Goal: Task Accomplishment & Management: Complete application form

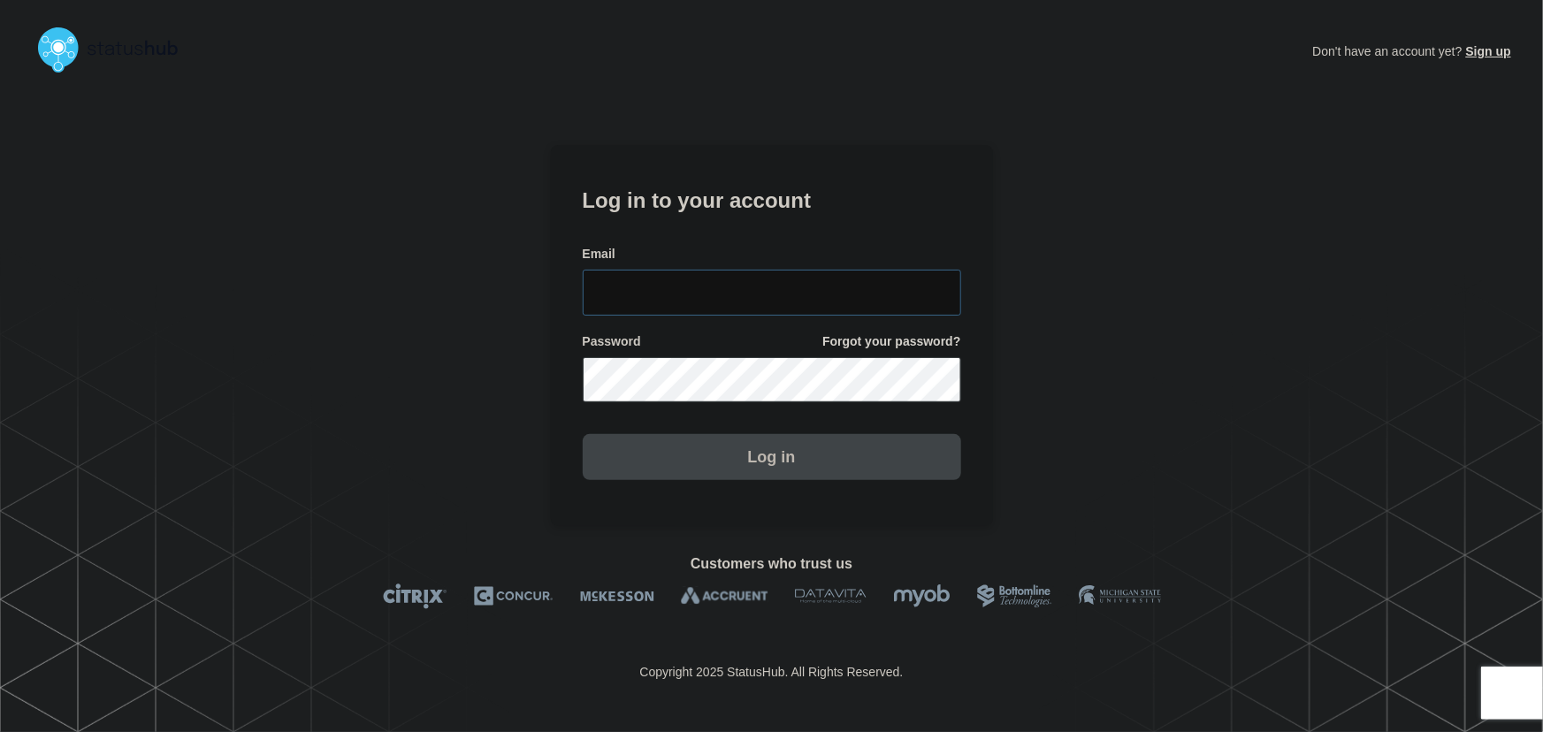
type input "tyler.wolkey@conexon.us"
drag, startPoint x: 795, startPoint y: 286, endPoint x: 762, endPoint y: 209, distance: 83.6
click at [795, 285] on input "tyler.wolkey@conexon.us" at bounding box center [772, 293] width 378 height 46
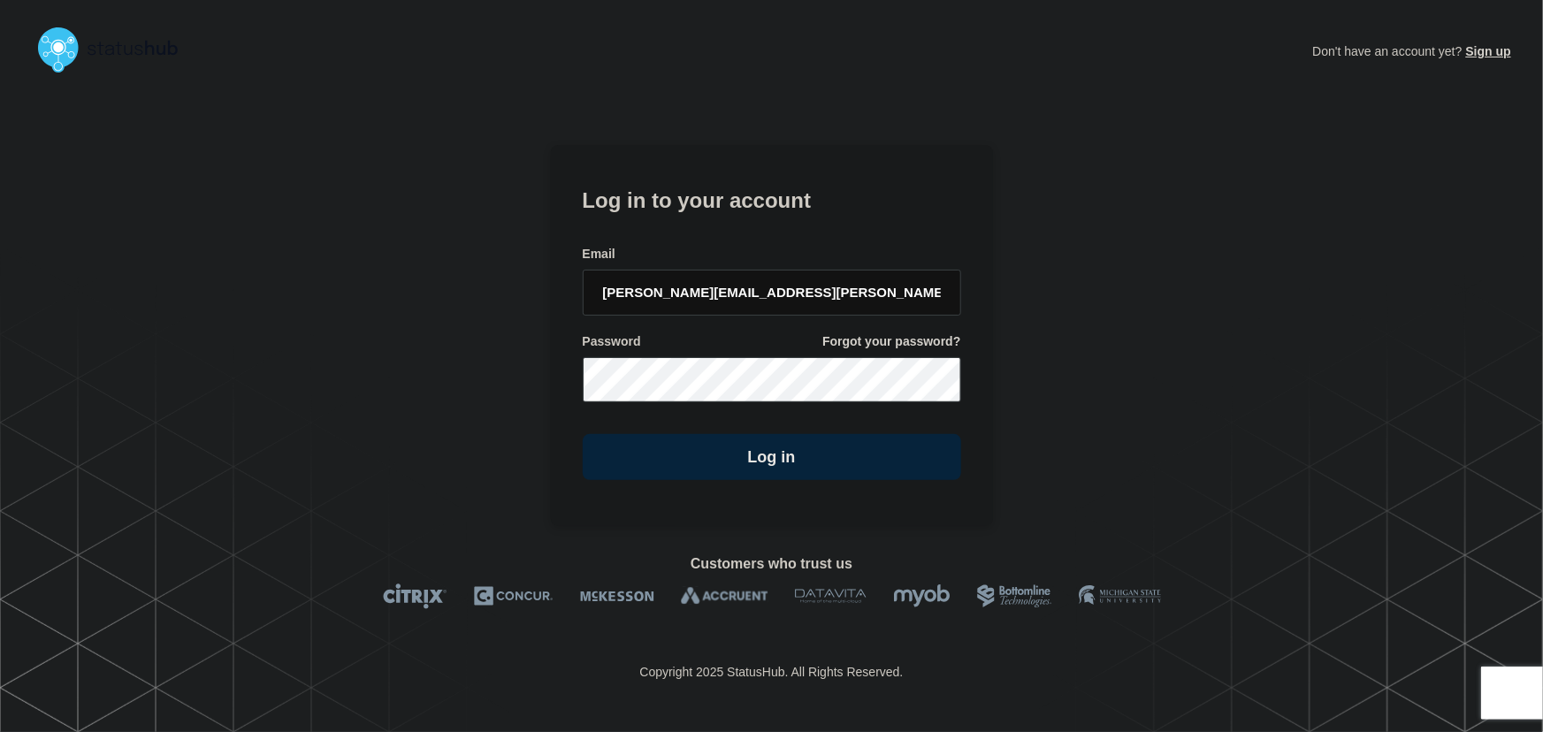
drag, startPoint x: 762, startPoint y: 209, endPoint x: 836, endPoint y: 255, distance: 86.6
click at [762, 210] on h1 "Log in to your account" at bounding box center [772, 198] width 378 height 33
drag, startPoint x: 824, startPoint y: 448, endPoint x: 1128, endPoint y: 348, distance: 320.2
click at [835, 449] on button "Log in" at bounding box center [772, 457] width 378 height 46
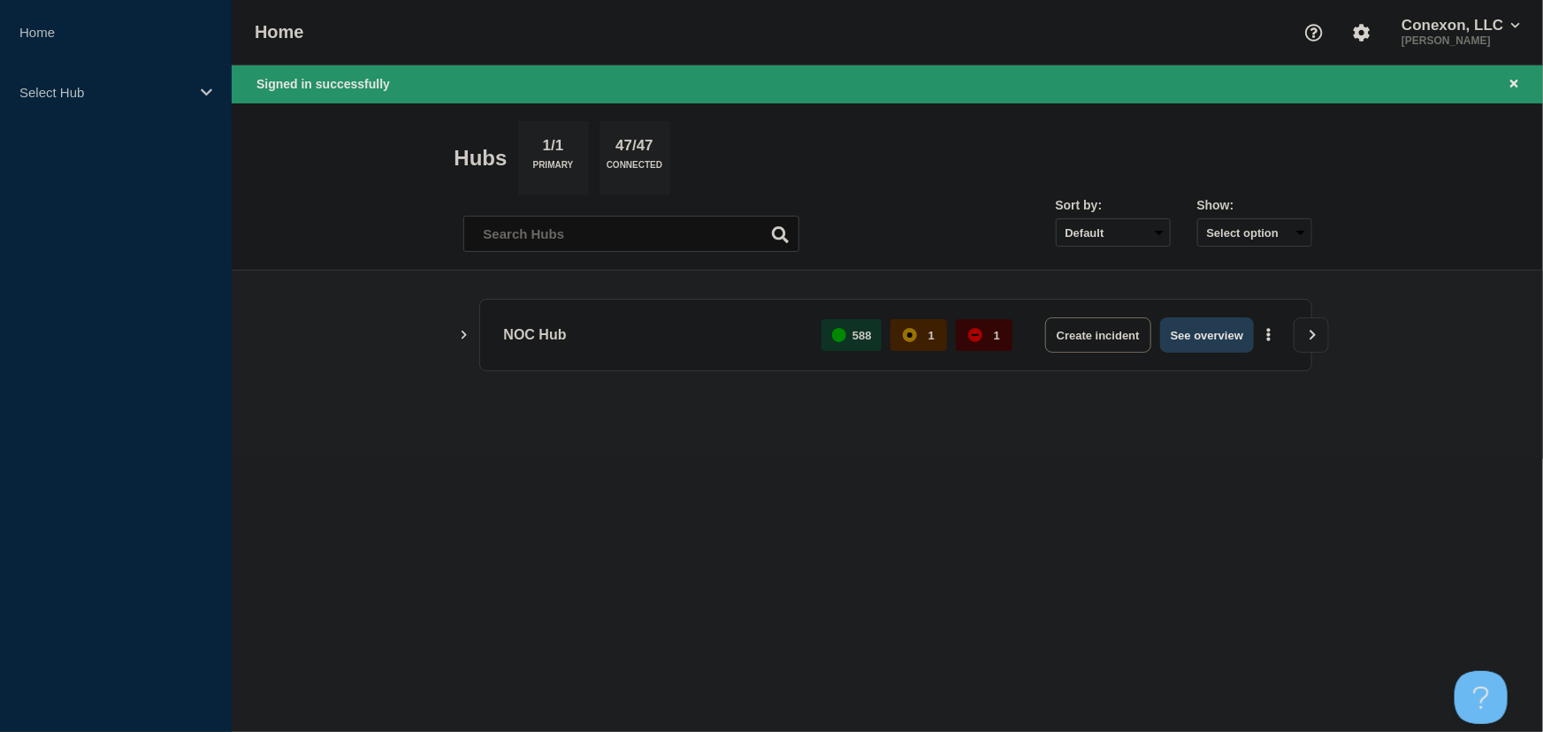
click at [1211, 327] on button "See overview" at bounding box center [1207, 334] width 94 height 35
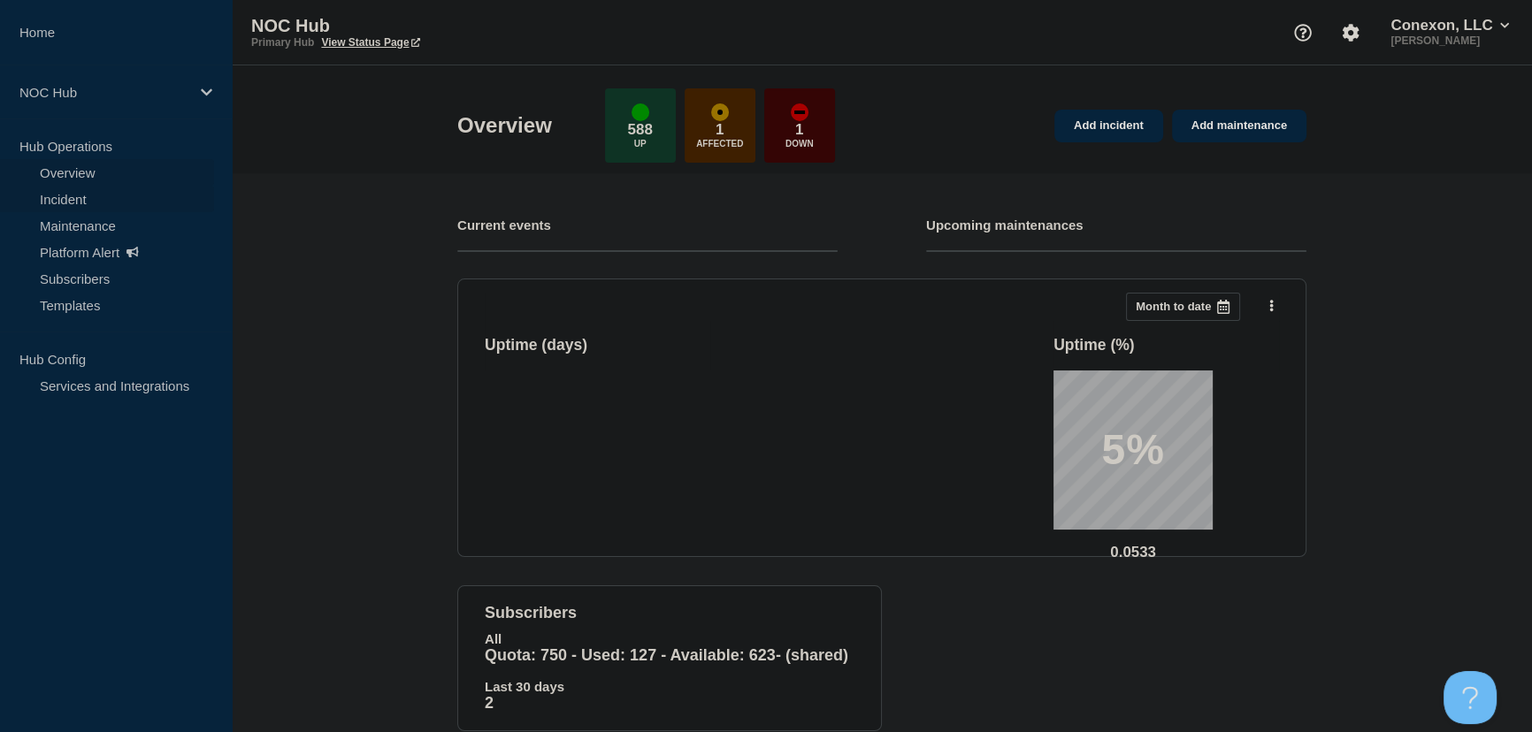
click at [65, 195] on link "Incident" at bounding box center [107, 199] width 214 height 27
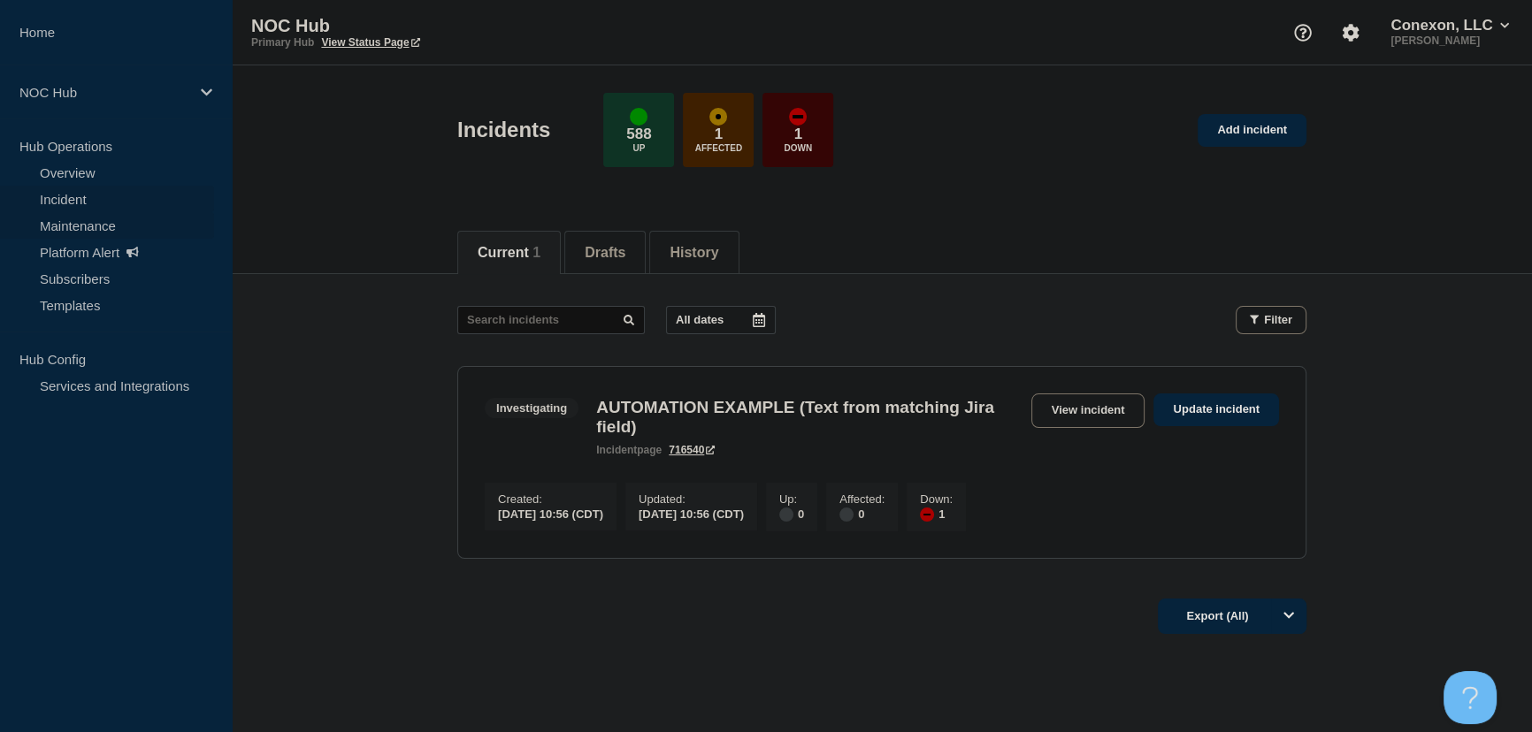
click at [73, 220] on link "Maintenance" at bounding box center [107, 225] width 214 height 27
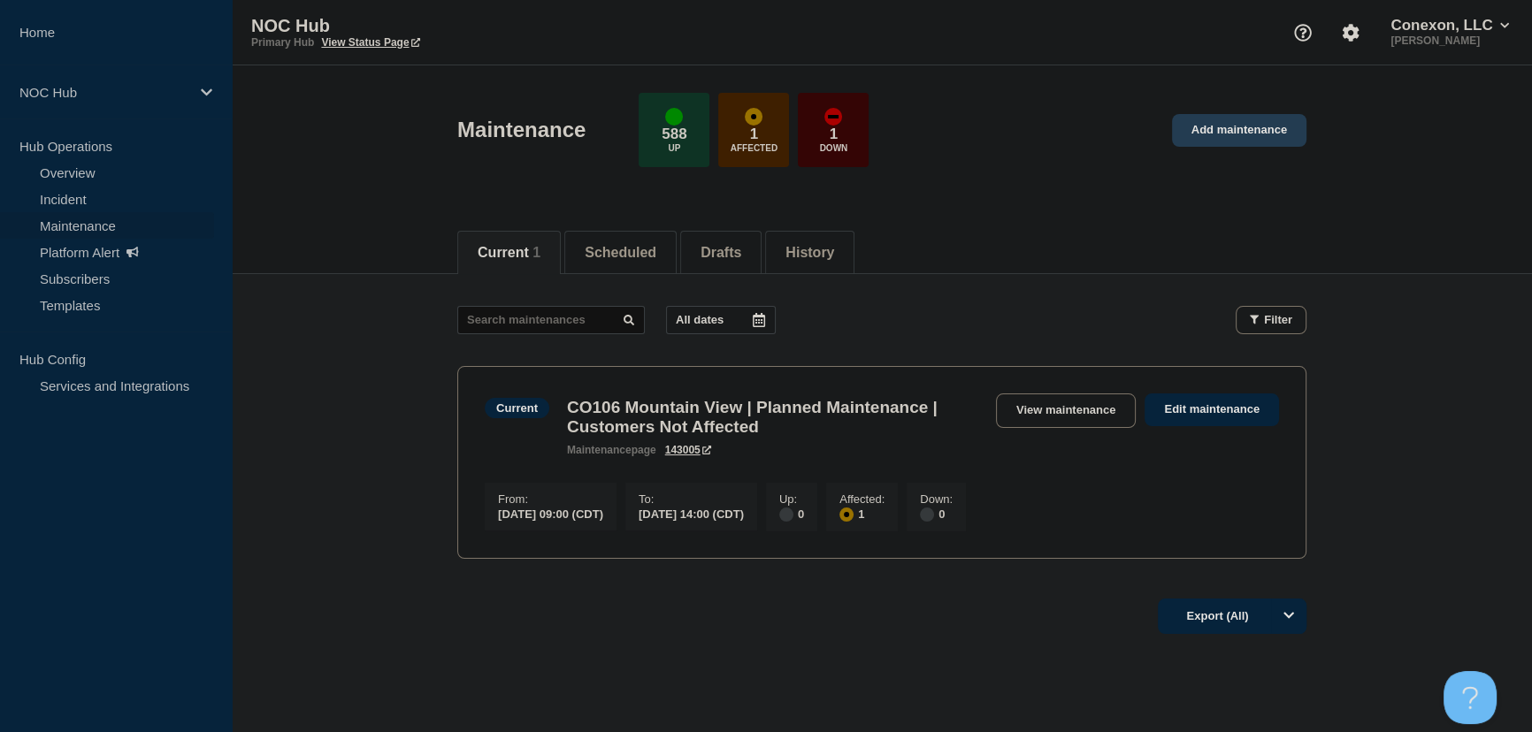
click at [1243, 132] on link "Add maintenance" at bounding box center [1239, 130] width 134 height 33
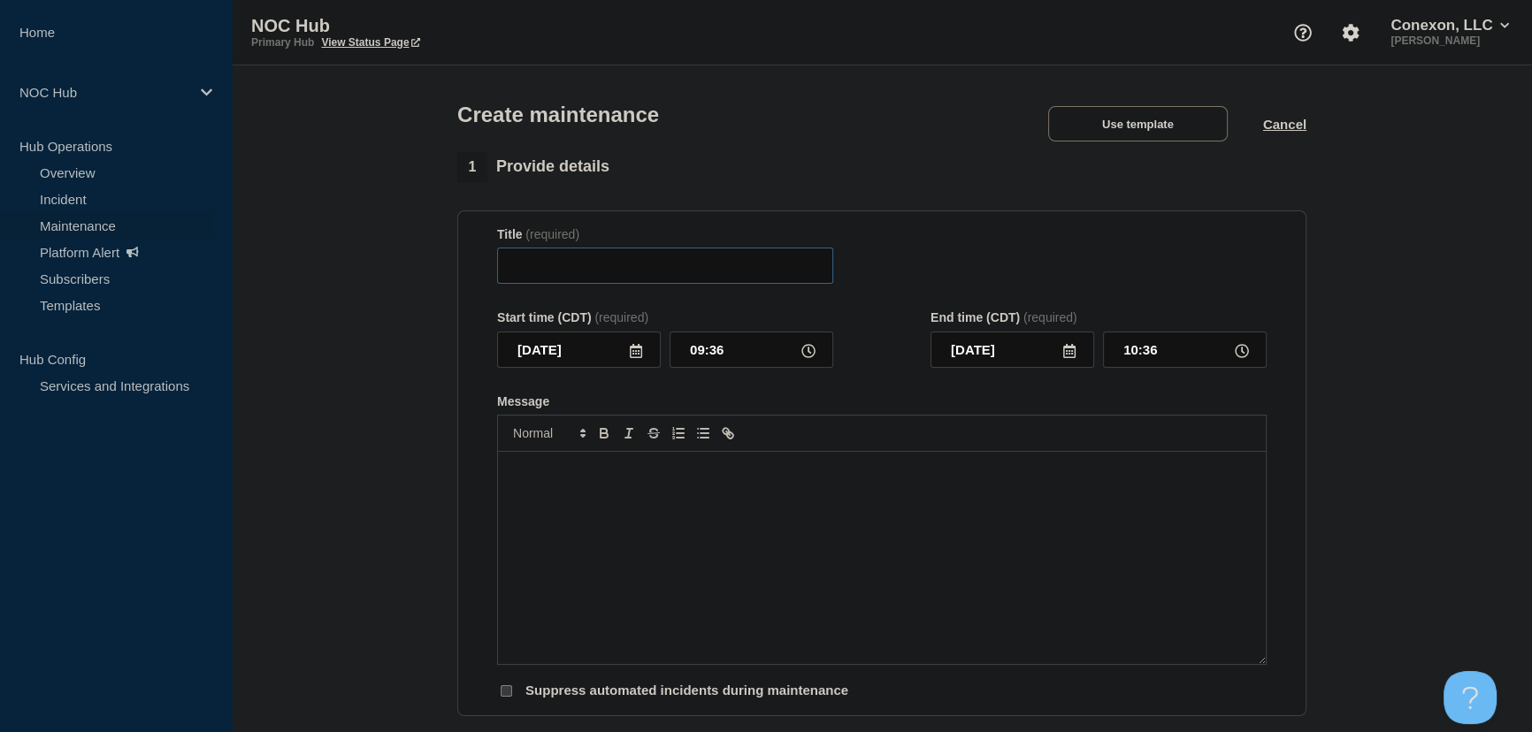
click at [710, 279] on input "Title" at bounding box center [665, 266] width 336 height 36
click at [1176, 124] on button "Use template" at bounding box center [1138, 123] width 180 height 35
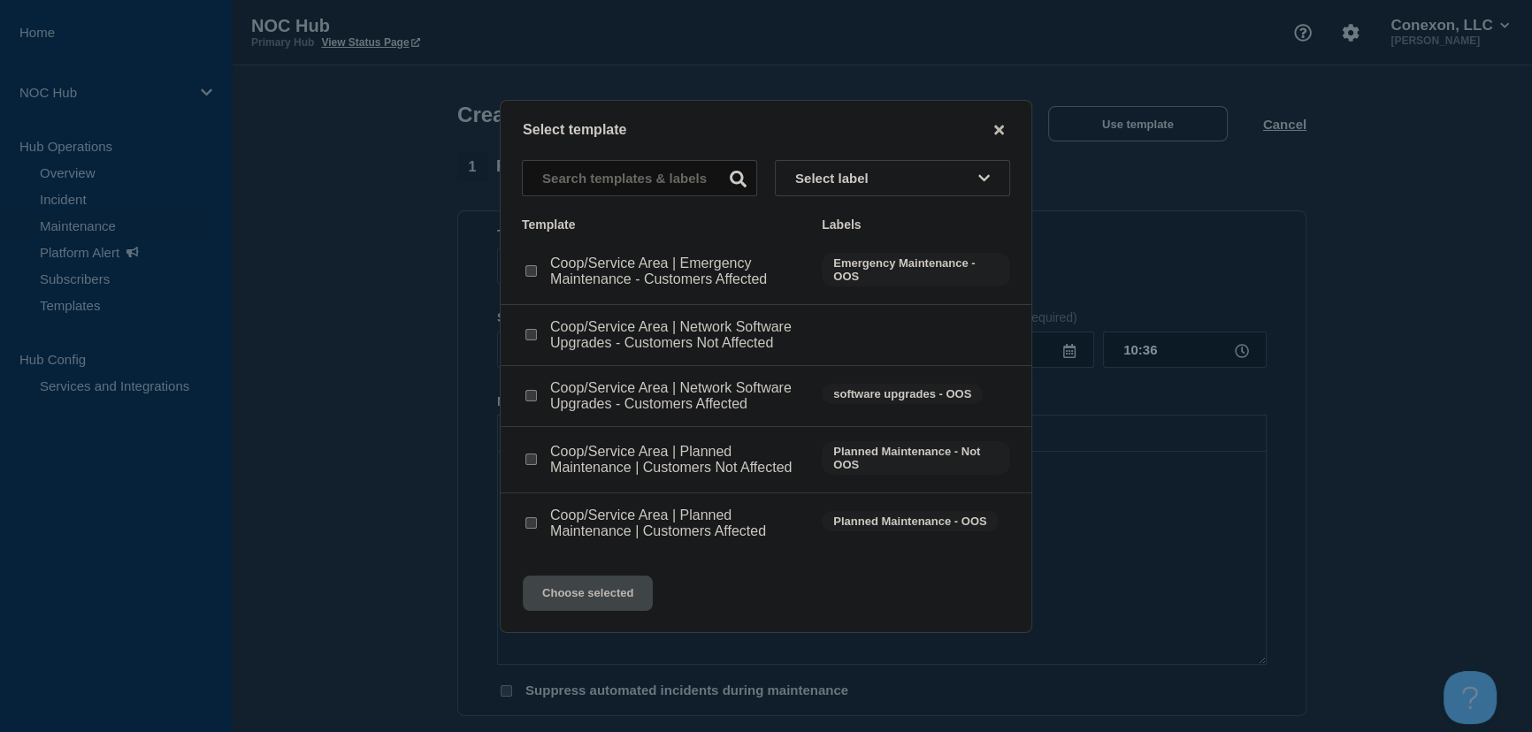
click at [535, 460] on input "Coop/Service Area | Planned Maintenance | Customers Not Affected checkbox" at bounding box center [530, 459] width 11 height 11
checkbox input "true"
click at [624, 601] on button "Choose selected" at bounding box center [588, 593] width 130 height 35
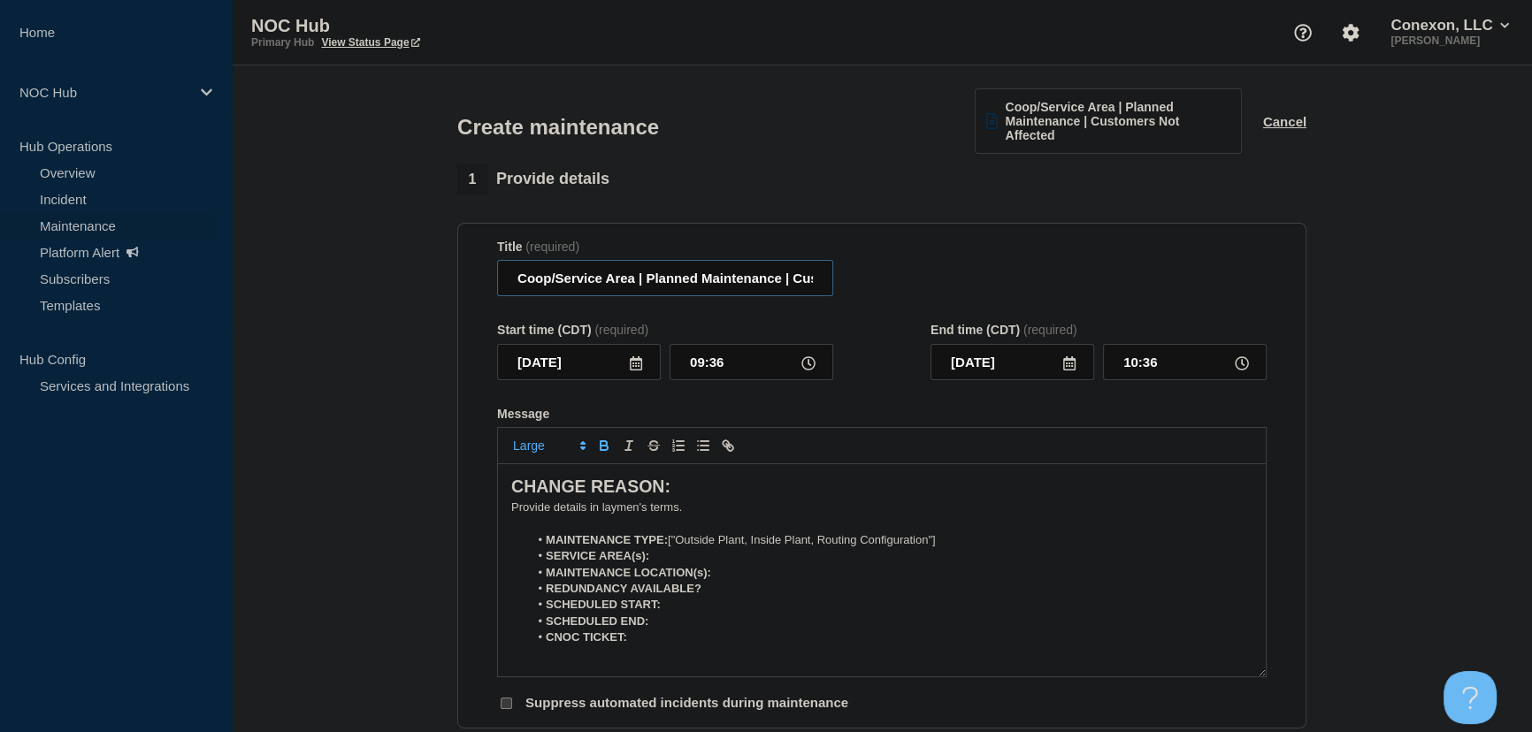
drag, startPoint x: 633, startPoint y: 279, endPoint x: 481, endPoint y: 278, distance: 152.1
click at [481, 278] on section "Title (required) Coop/Service Area | Planned Maintenance | Customers Not Affect…" at bounding box center [881, 476] width 849 height 507
click at [516, 282] on input "| Planned Maintenance | Customers Not Affected" at bounding box center [665, 278] width 336 height 36
type input "SMX | Planned Maintenance | Customers Not Affected"
drag, startPoint x: 689, startPoint y: 506, endPoint x: 367, endPoint y: 462, distance: 324.8
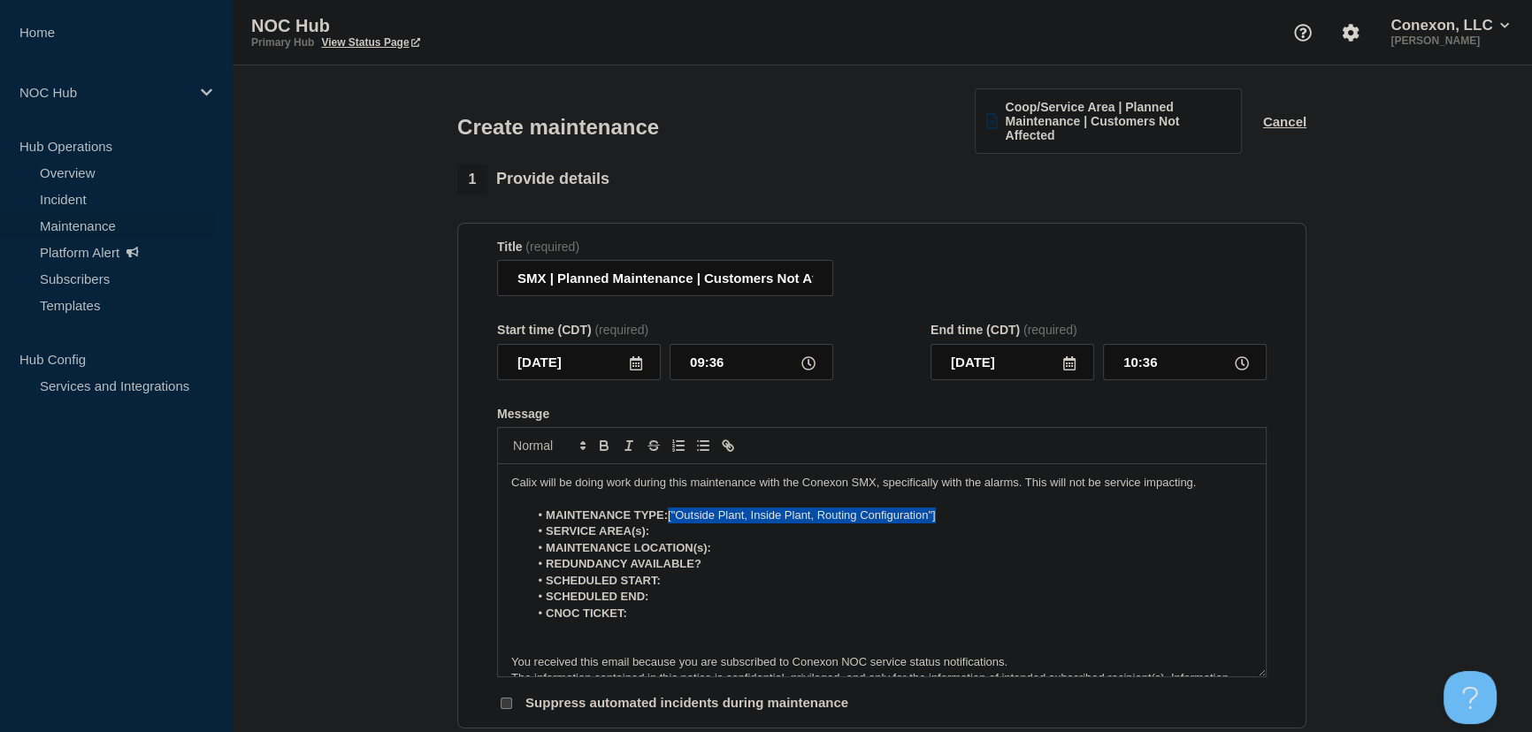
drag, startPoint x: 669, startPoint y: 518, endPoint x: 960, endPoint y: 516, distance: 290.9
click at [960, 516] on li "MAINTENANCE TYPE: ["Outside Plant, Inside Plant, Routing Configuration"]" at bounding box center [891, 516] width 724 height 16
click at [637, 370] on icon at bounding box center [636, 363] width 14 height 14
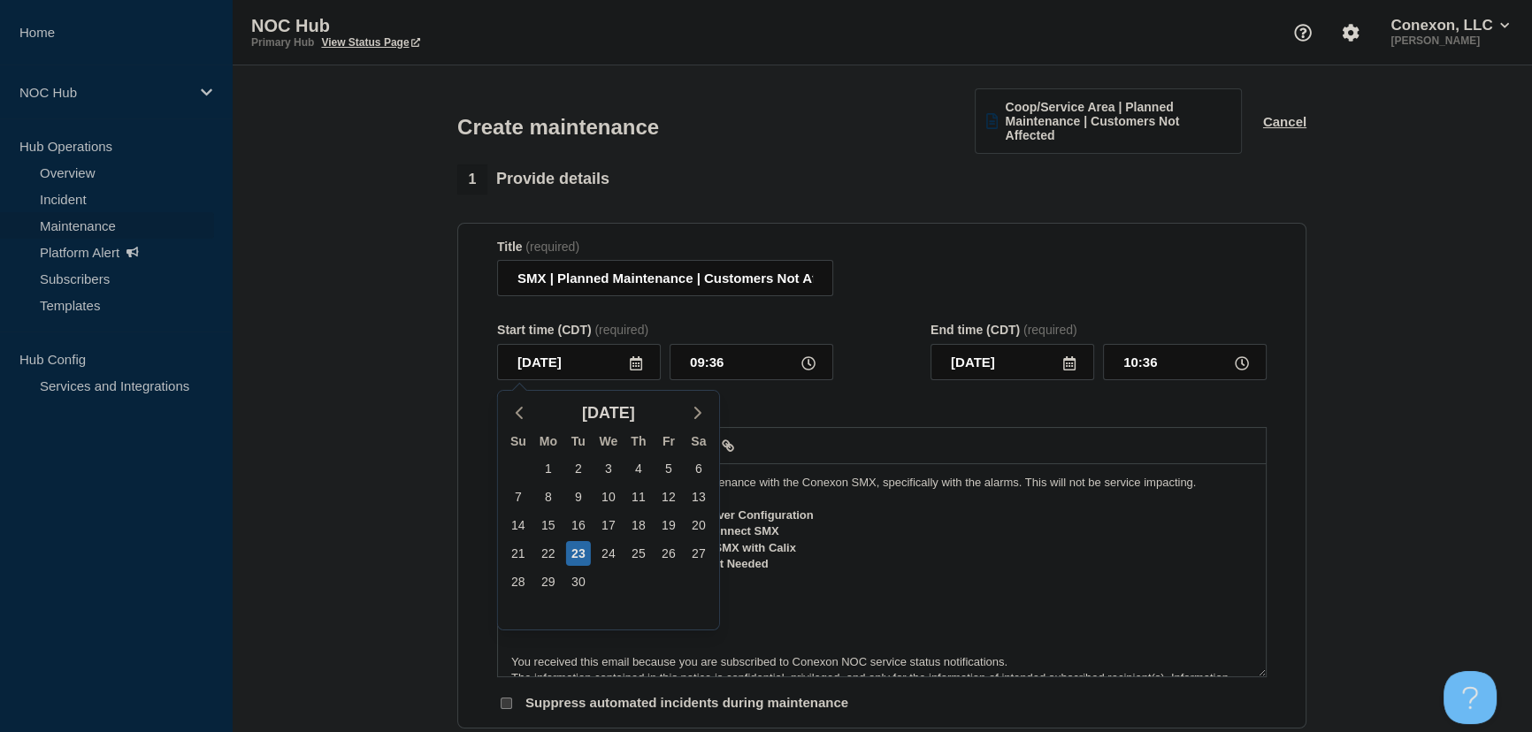
drag, startPoint x: 893, startPoint y: 371, endPoint x: 918, endPoint y: 373, distance: 24.8
click at [903, 373] on div "Start time (CDT) (required) 2025-09-[DATE] Mo Tu We Th Fr Sa 31 1 2 3 4 5 6 7 8…" at bounding box center [881, 351] width 769 height 57
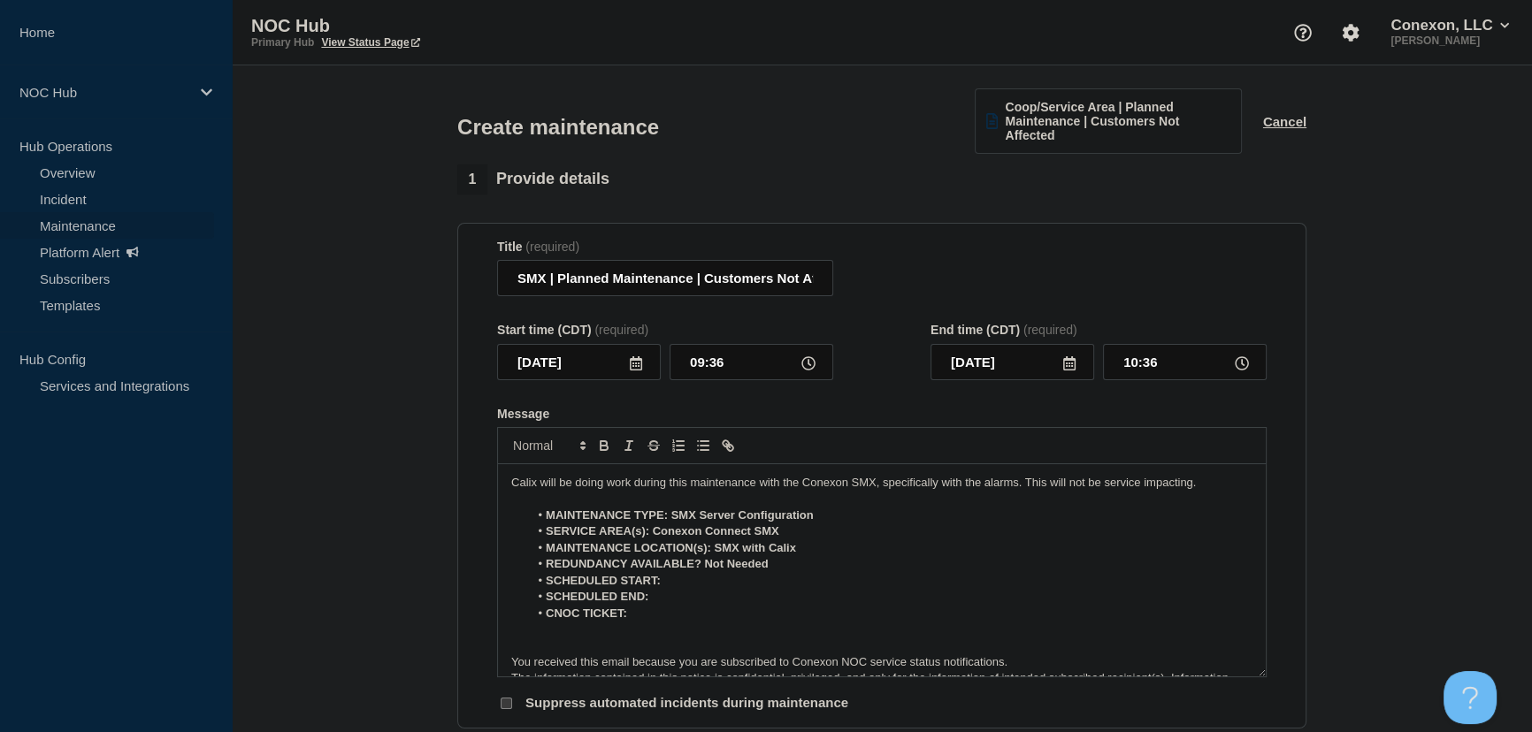
click at [1064, 365] on icon at bounding box center [1069, 363] width 14 height 14
click at [1100, 551] on div "26" at bounding box center [1101, 553] width 25 height 25
type input "[DATE]"
drag, startPoint x: 1155, startPoint y: 363, endPoint x: 1094, endPoint y: 371, distance: 61.7
click at [1094, 371] on div "[DATE] 10:36" at bounding box center [1098, 362] width 336 height 36
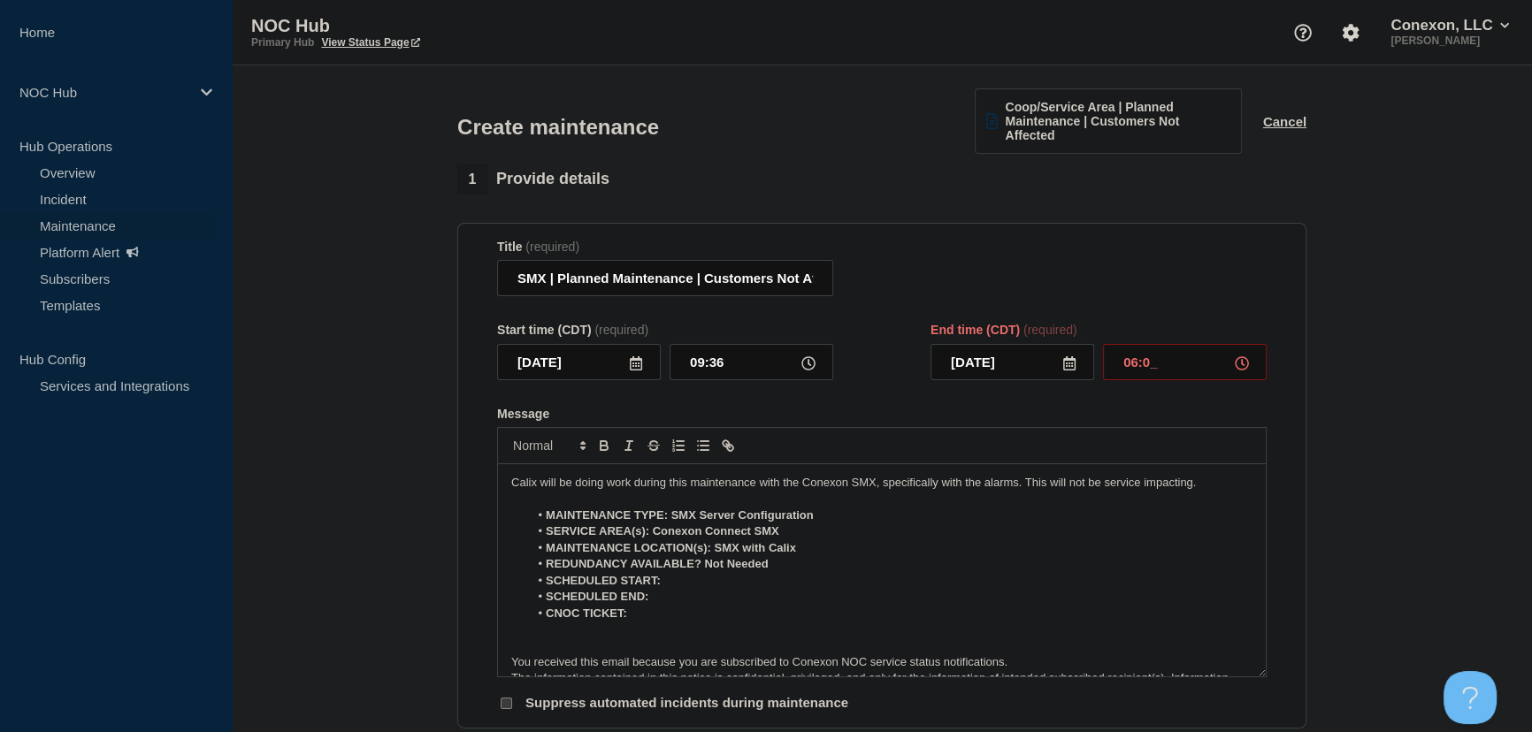
type input "06:00"
click at [630, 368] on icon at bounding box center [636, 363] width 14 height 14
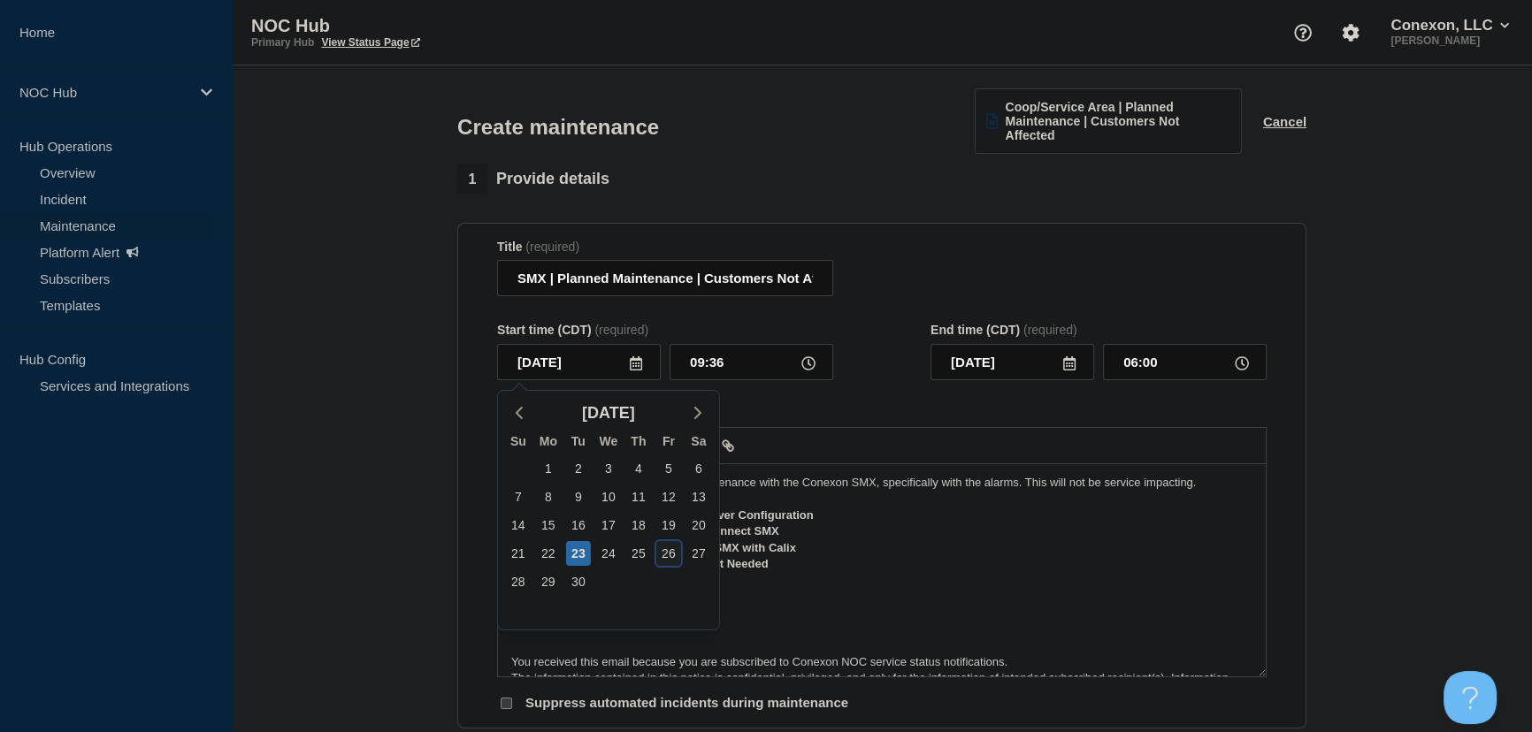
click at [661, 554] on div "26" at bounding box center [668, 553] width 25 height 25
type input "[DATE]"
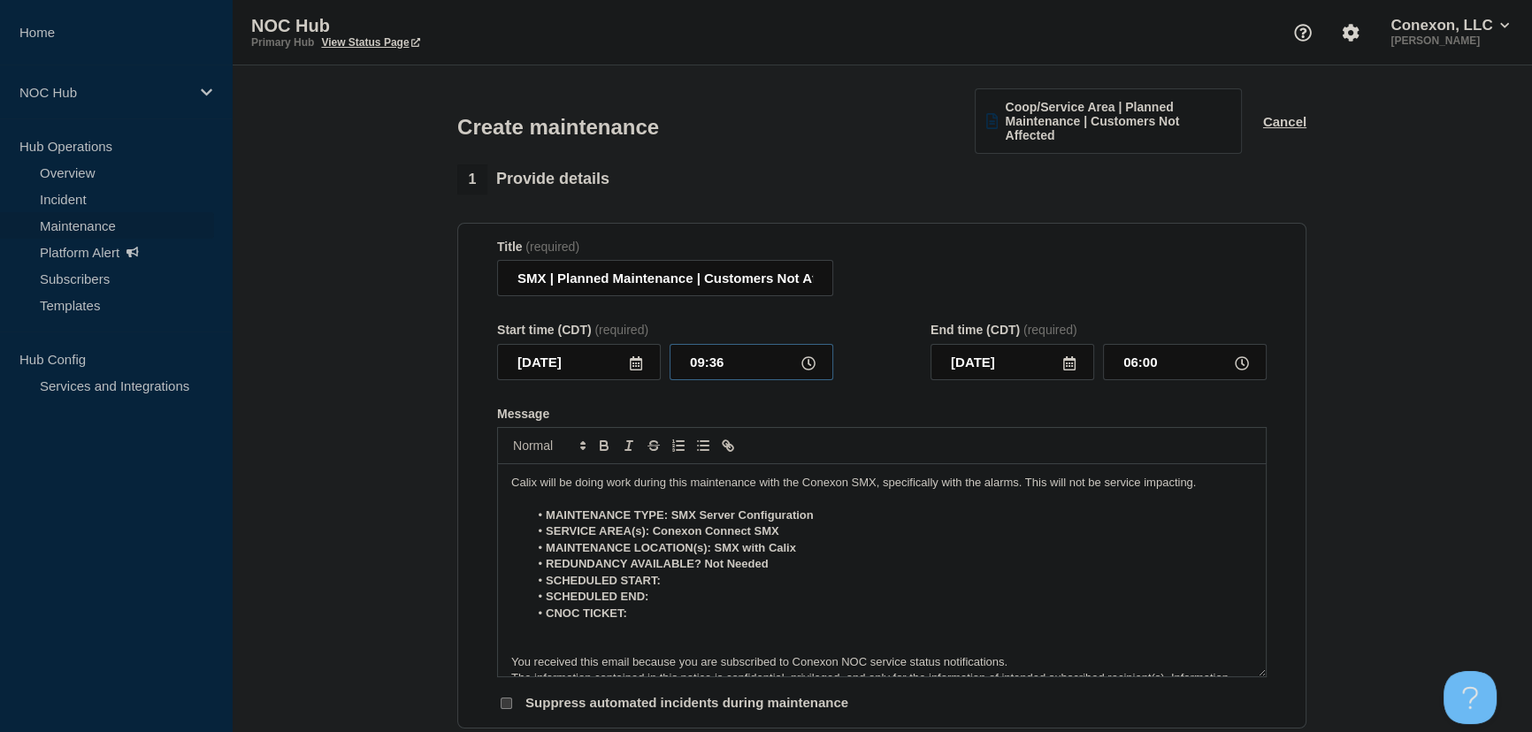
drag, startPoint x: 728, startPoint y: 372, endPoint x: 677, endPoint y: 370, distance: 50.4
click at [678, 370] on input "09:36" at bounding box center [751, 362] width 164 height 36
type input "01:00"
type input "[DATE]"
click at [683, 577] on li "SCHEDULED START:" at bounding box center [891, 581] width 724 height 16
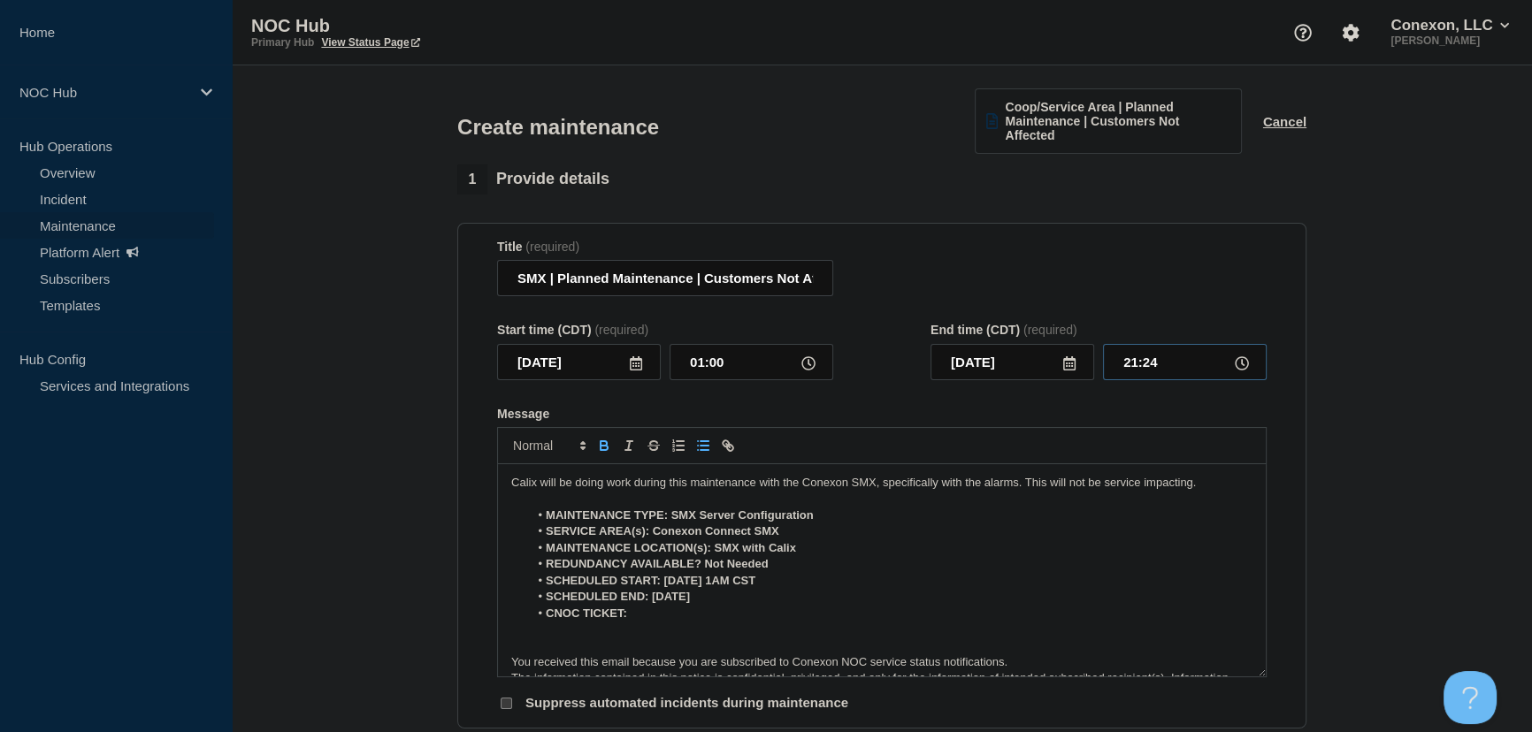
drag, startPoint x: 1159, startPoint y: 356, endPoint x: 1096, endPoint y: 364, distance: 63.3
click at [1096, 364] on div "[DATE] 21:24" at bounding box center [1098, 362] width 336 height 36
type input "06:00"
click at [1070, 367] on icon at bounding box center [1069, 363] width 14 height 14
click at [1100, 551] on div "26" at bounding box center [1101, 553] width 25 height 25
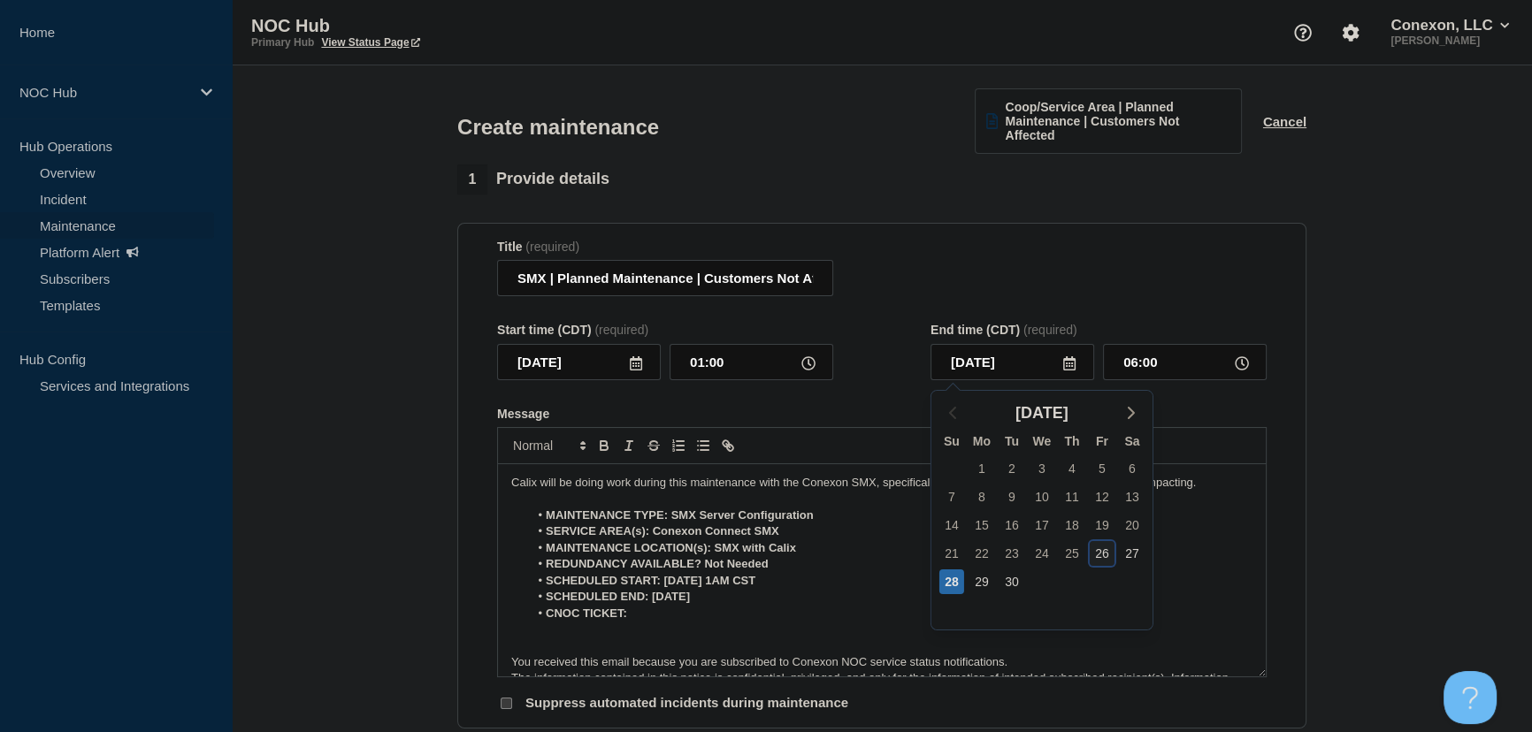
type input "[DATE]"
click at [887, 383] on form "Title (required) SMX | Planned Maintenance | Customers Not Affected Start time …" at bounding box center [881, 476] width 769 height 473
click at [1174, 364] on input "06:00" at bounding box center [1185, 362] width 164 height 36
click at [728, 597] on li "SCHEDULED END: [DATE]" at bounding box center [891, 597] width 724 height 16
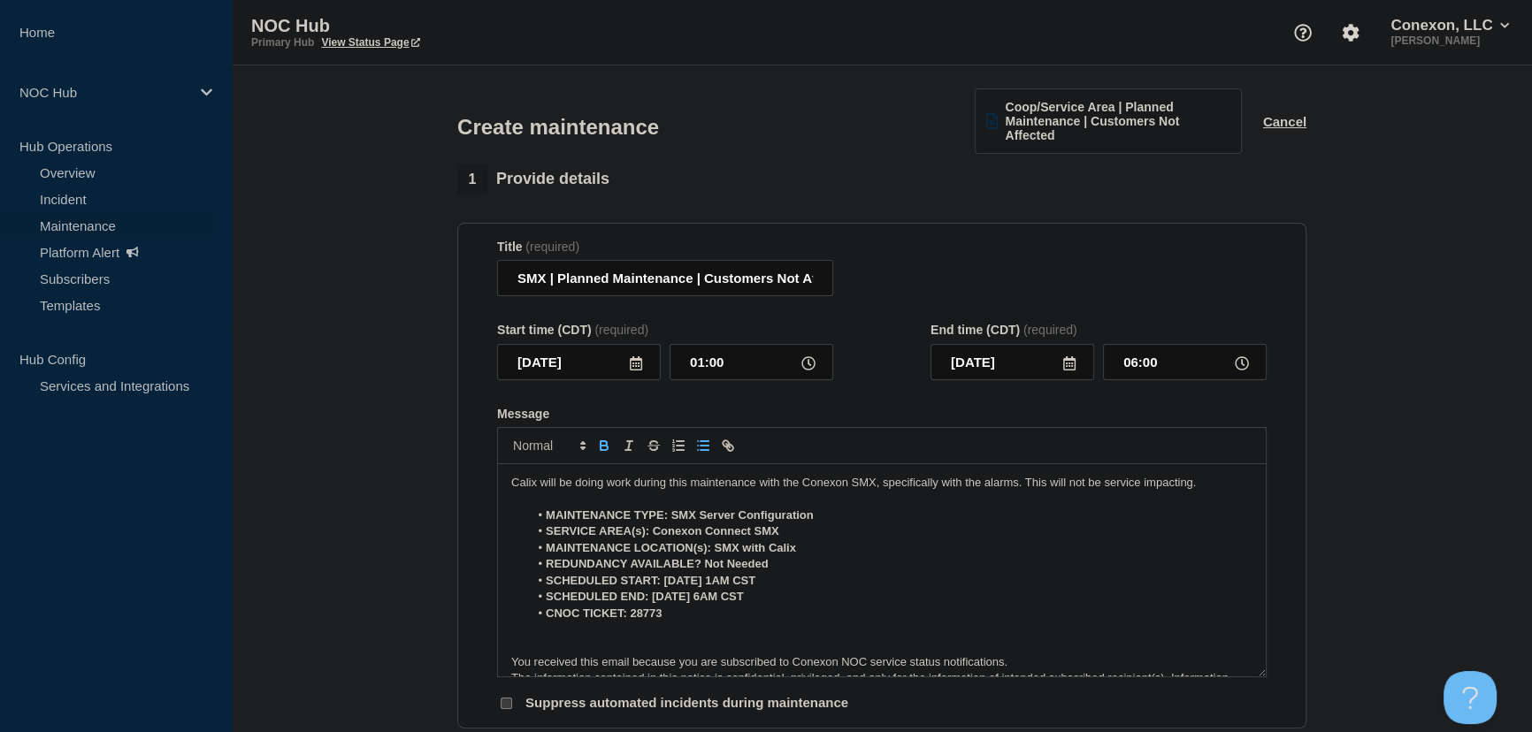
click at [545, 640] on p "Message" at bounding box center [881, 646] width 741 height 16
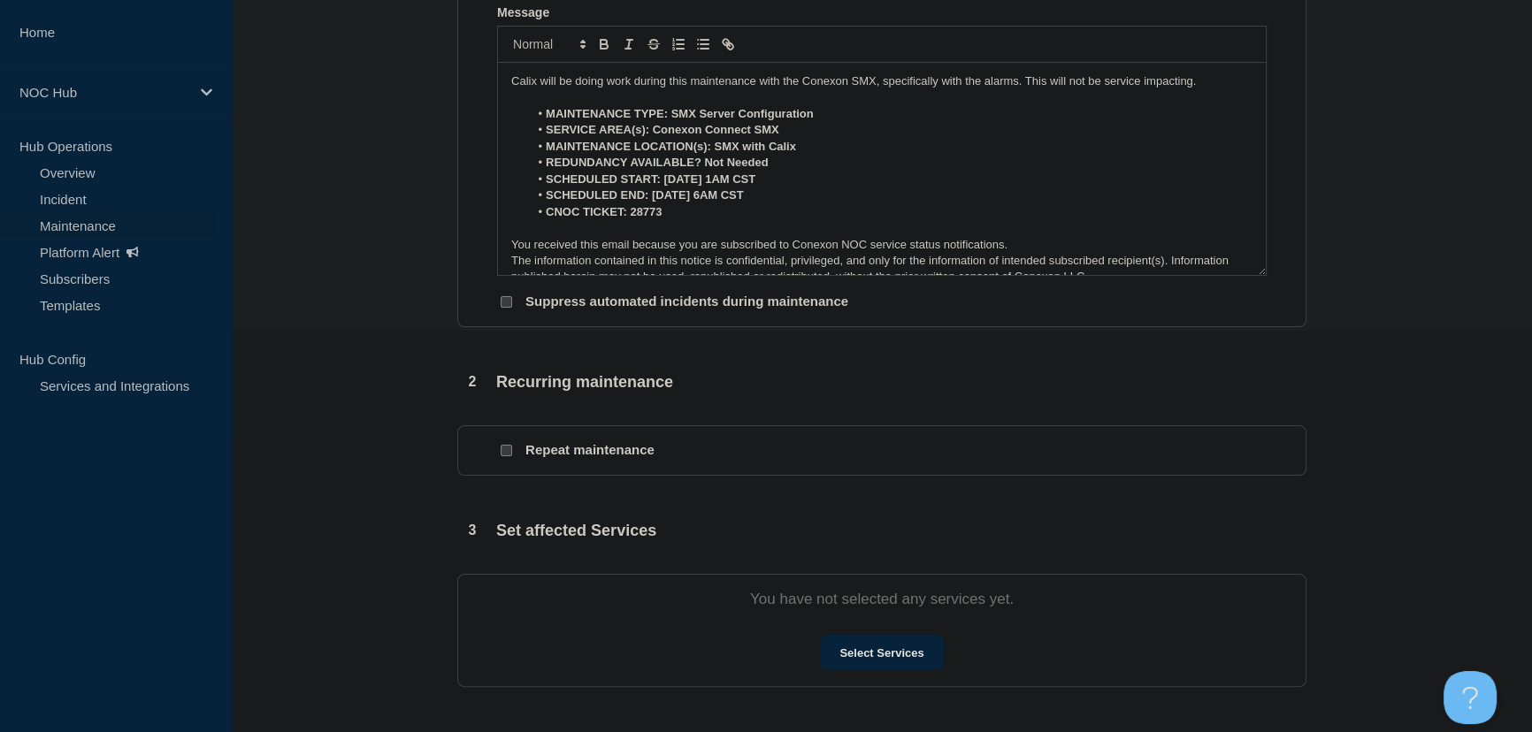
click at [925, 676] on section "You have not selected any services yet. Select Services" at bounding box center [881, 630] width 849 height 113
click at [898, 652] on button "Select Services" at bounding box center [881, 652] width 123 height 35
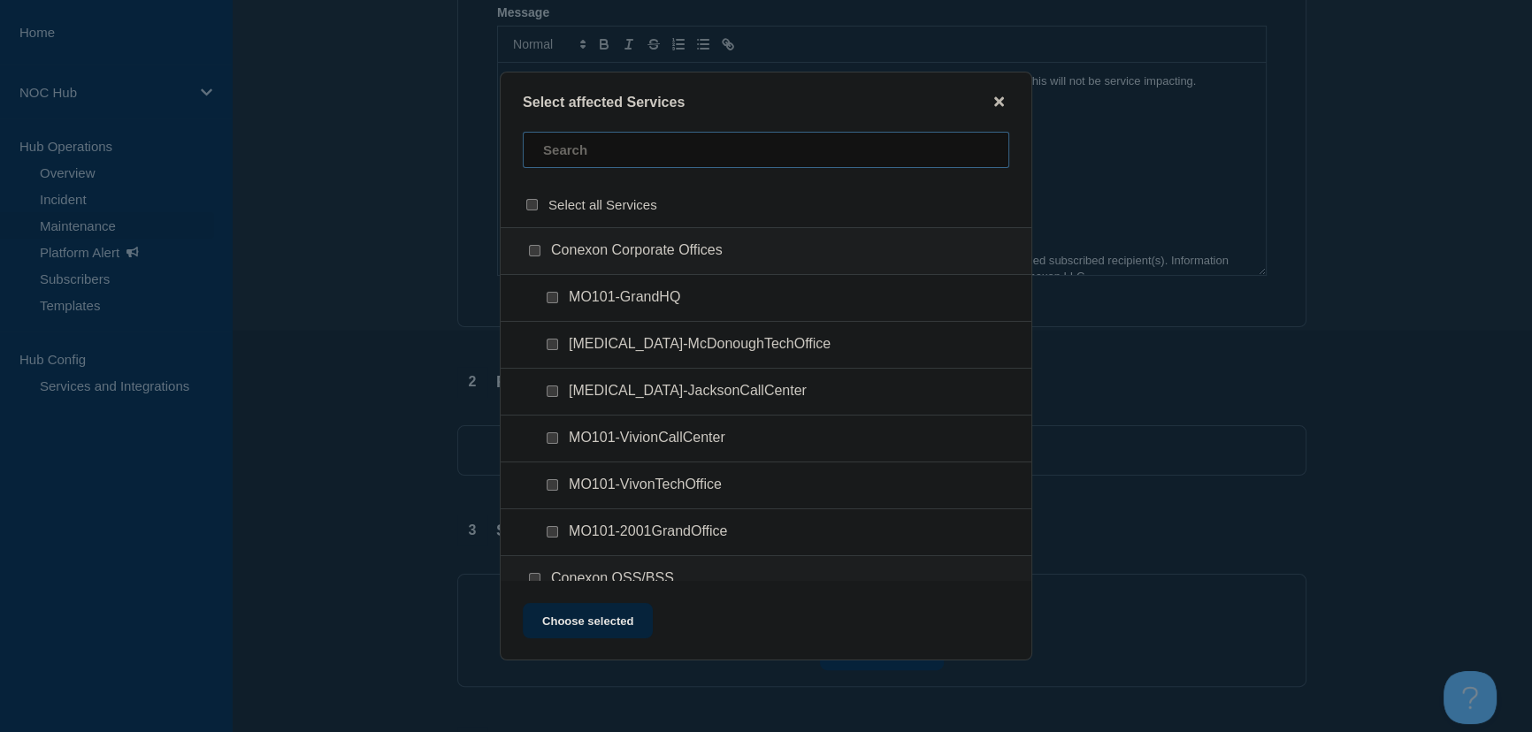
click at [579, 158] on input "text" at bounding box center [766, 150] width 486 height 36
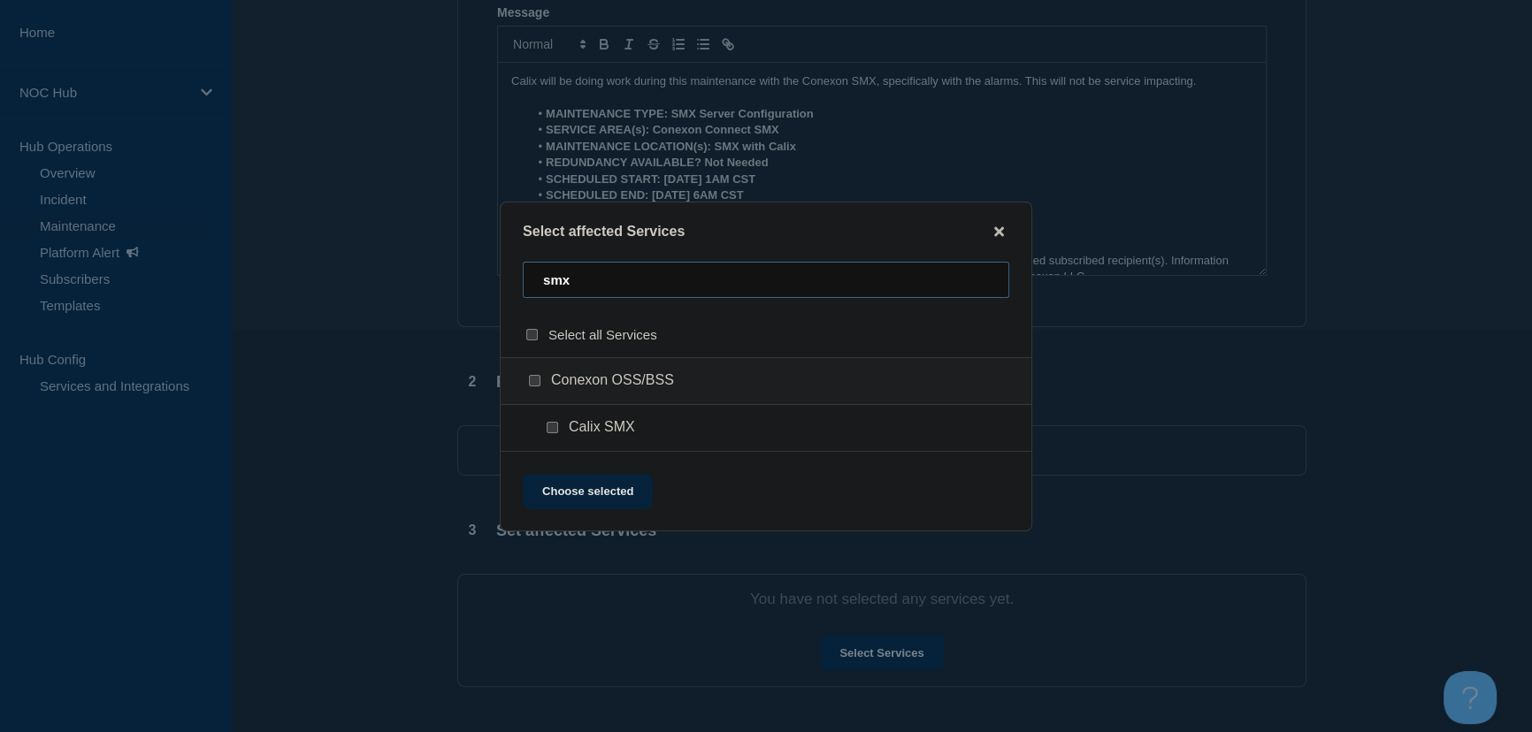
type input "smx"
click at [529, 382] on input "Conexon OSS/BSS checkbox" at bounding box center [534, 380] width 11 height 11
checkbox input "true"
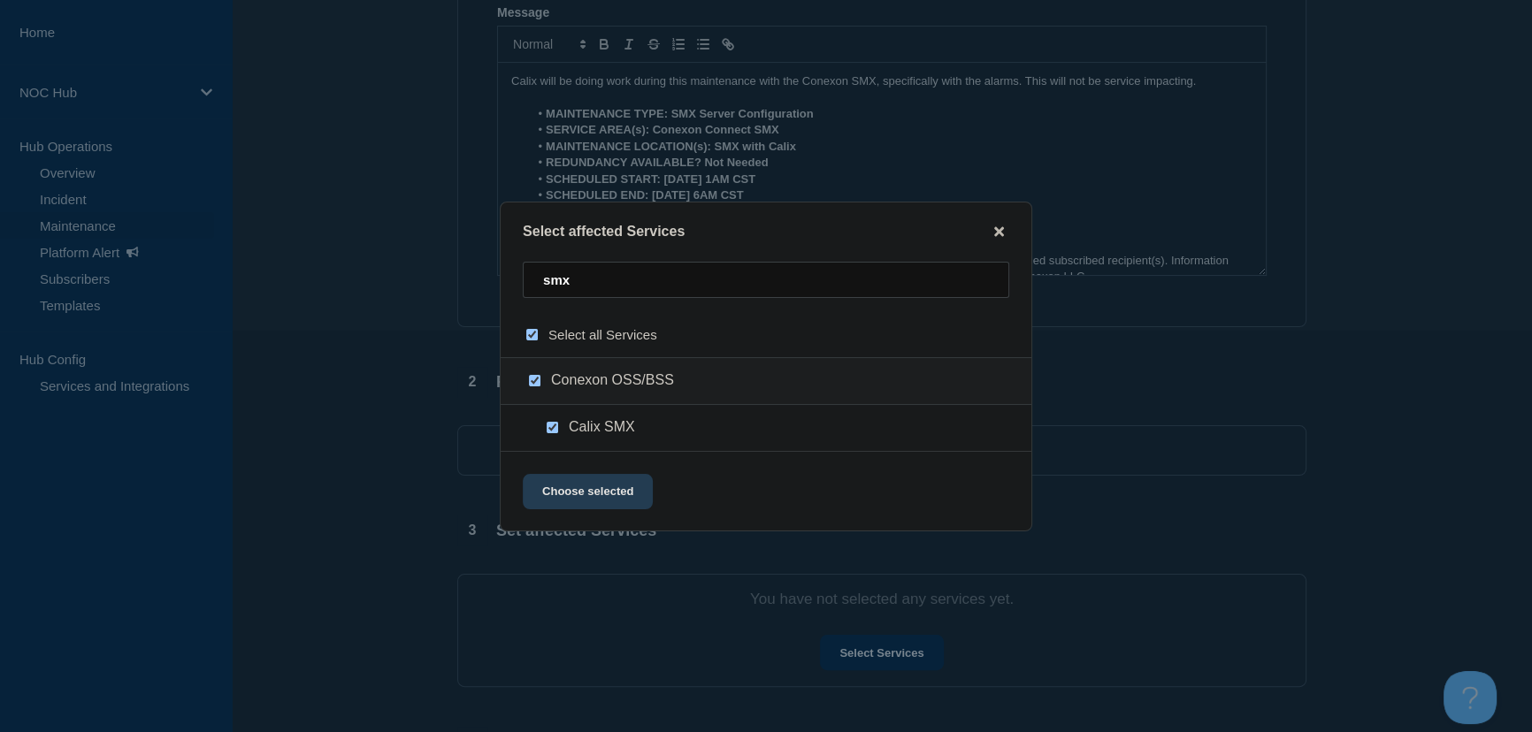
click at [575, 484] on button "Choose selected" at bounding box center [588, 491] width 130 height 35
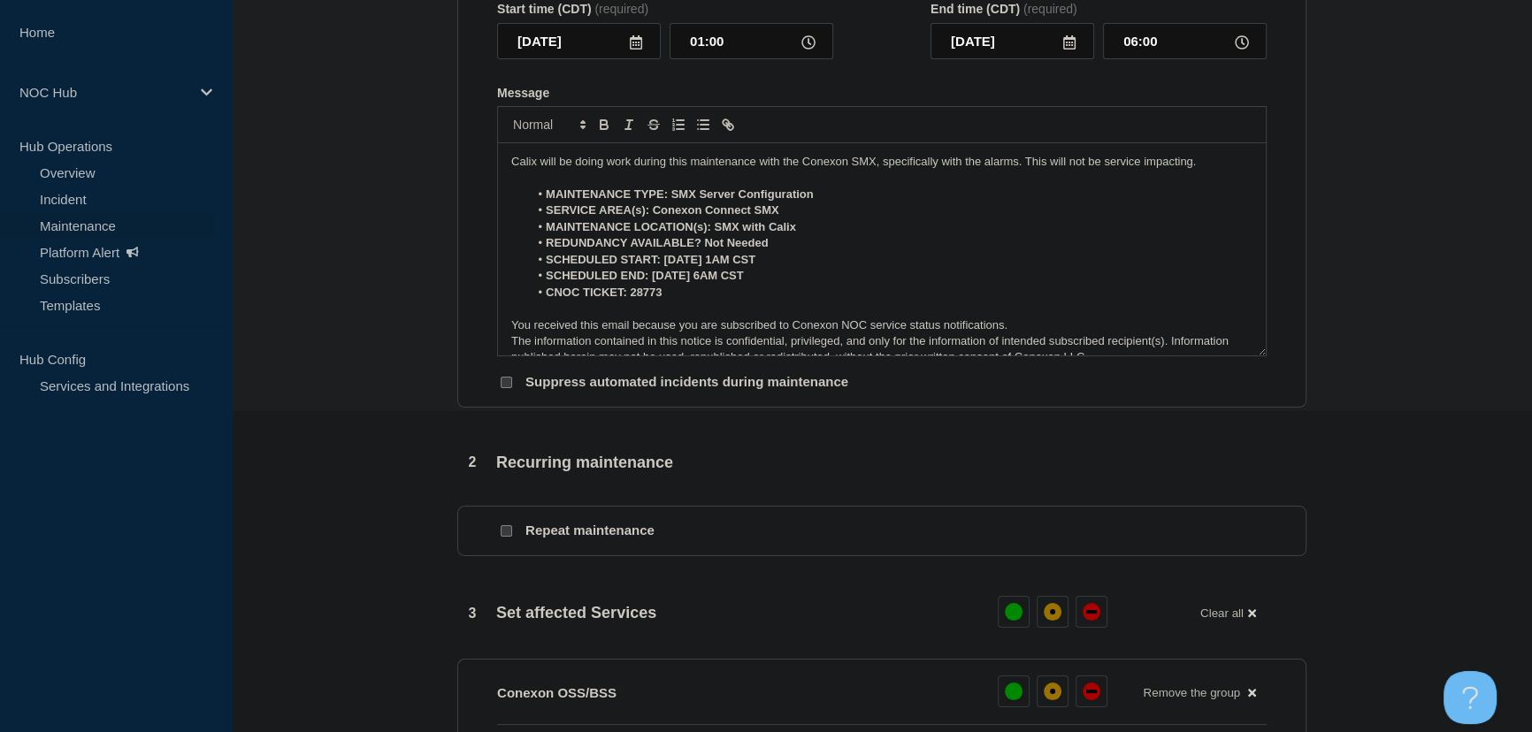
scroll to position [643, 0]
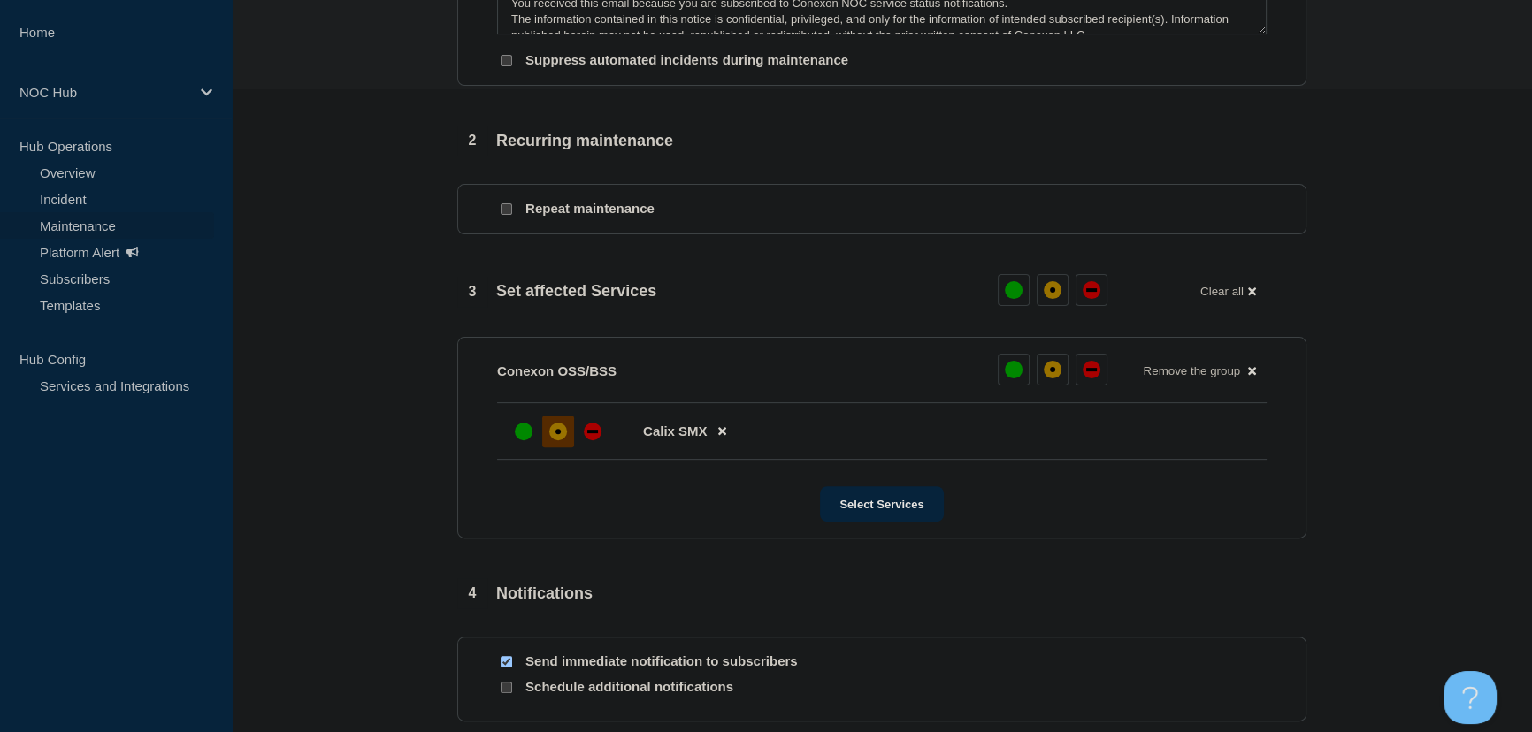
click at [558, 439] on div "affected" at bounding box center [558, 432] width 18 height 18
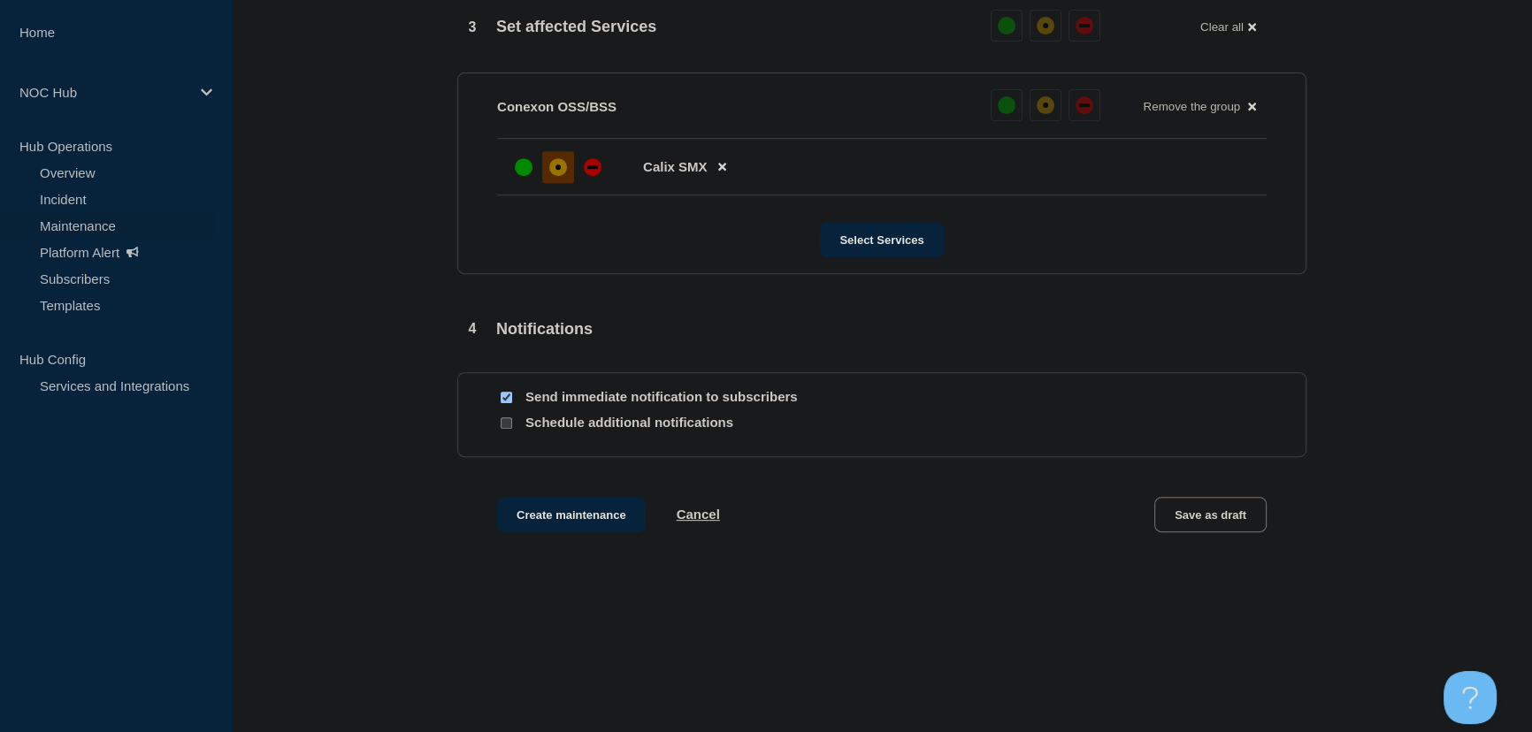
scroll to position [911, 0]
click at [546, 521] on button "Create maintenance" at bounding box center [571, 510] width 149 height 35
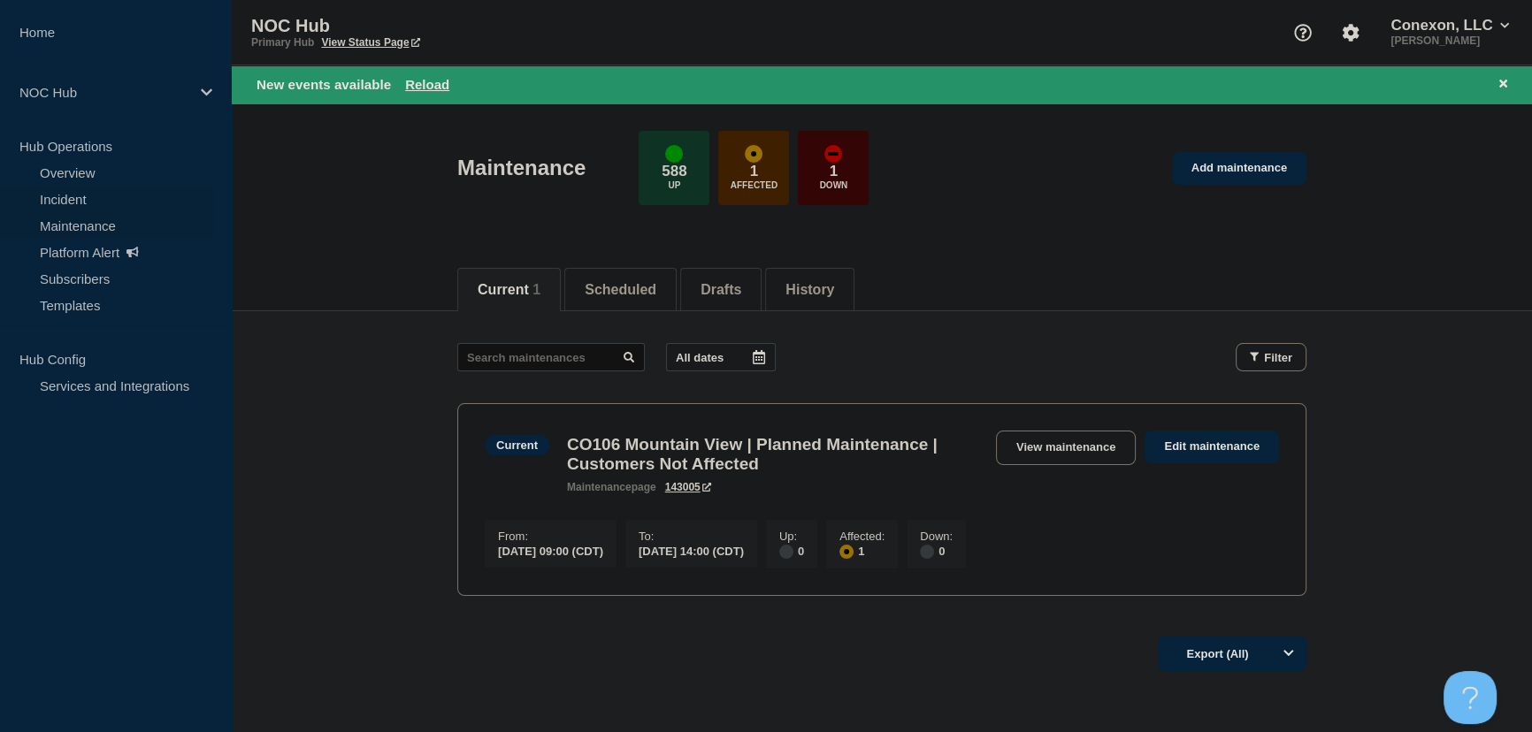
click at [50, 192] on link "Incident" at bounding box center [107, 199] width 214 height 27
